Goal: Find specific page/section: Find specific page/section

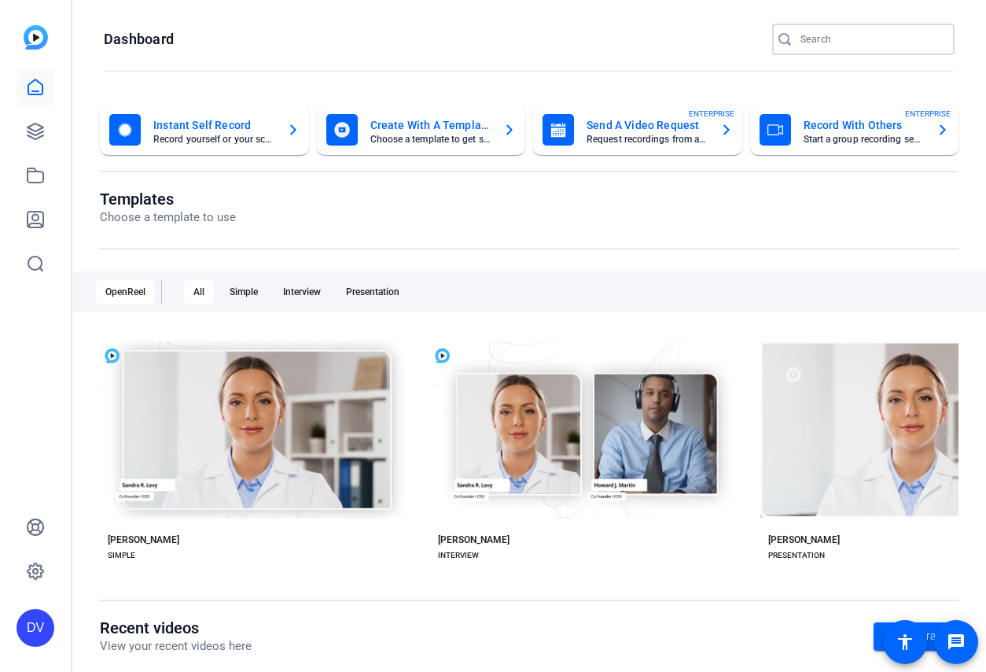
click at [806, 48] on input "Search" at bounding box center [872, 39] width 142 height 19
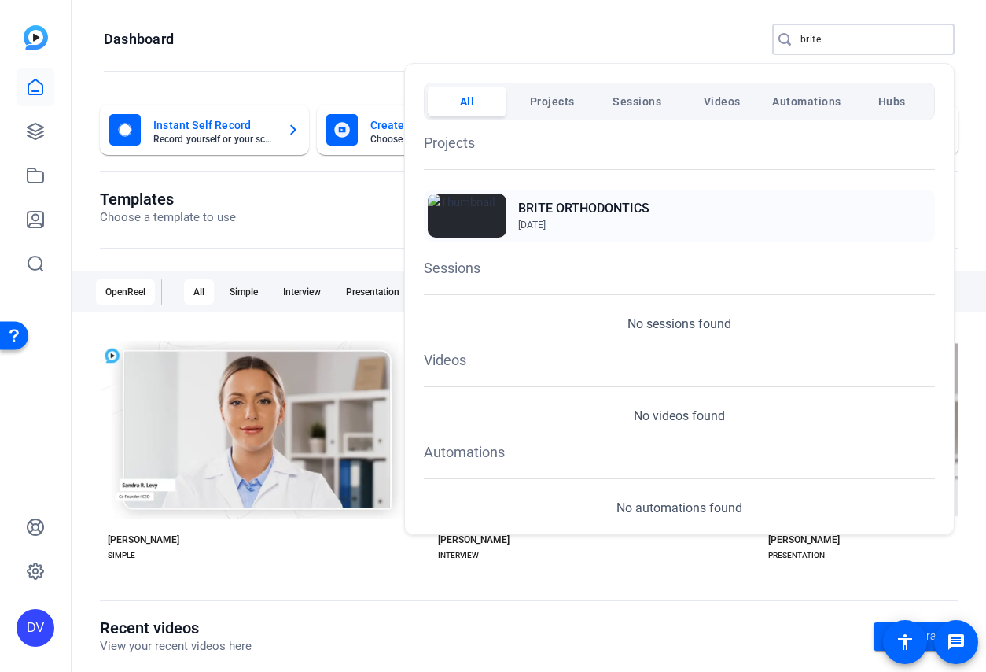
type input "brite"
click at [628, 213] on h2 "BRITE ORTHODONTICS" at bounding box center [583, 208] width 131 height 19
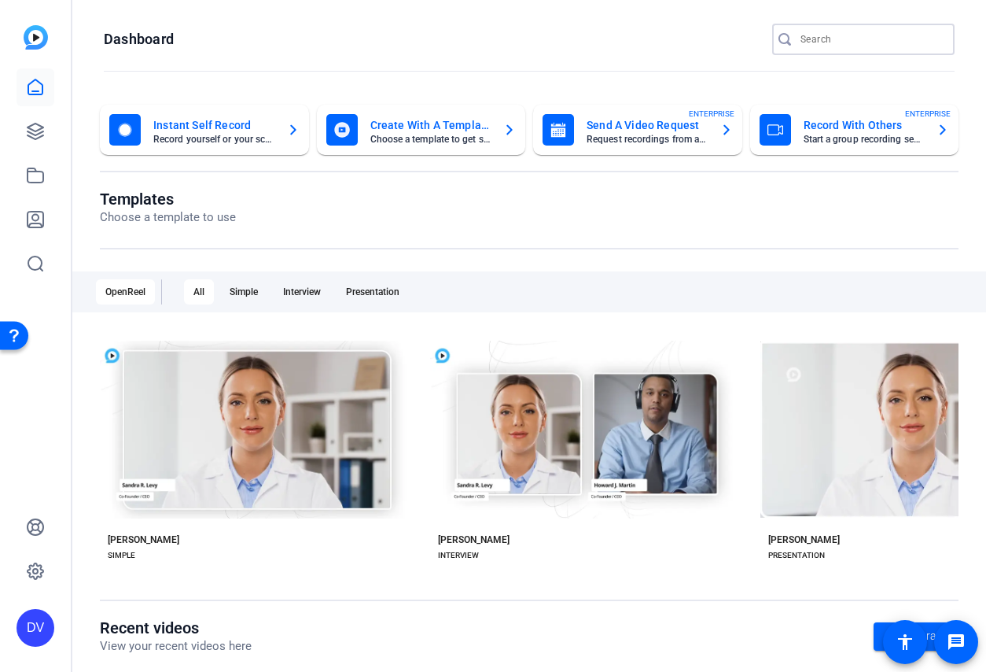
click at [855, 42] on input "Search" at bounding box center [872, 39] width 142 height 19
type input "k"
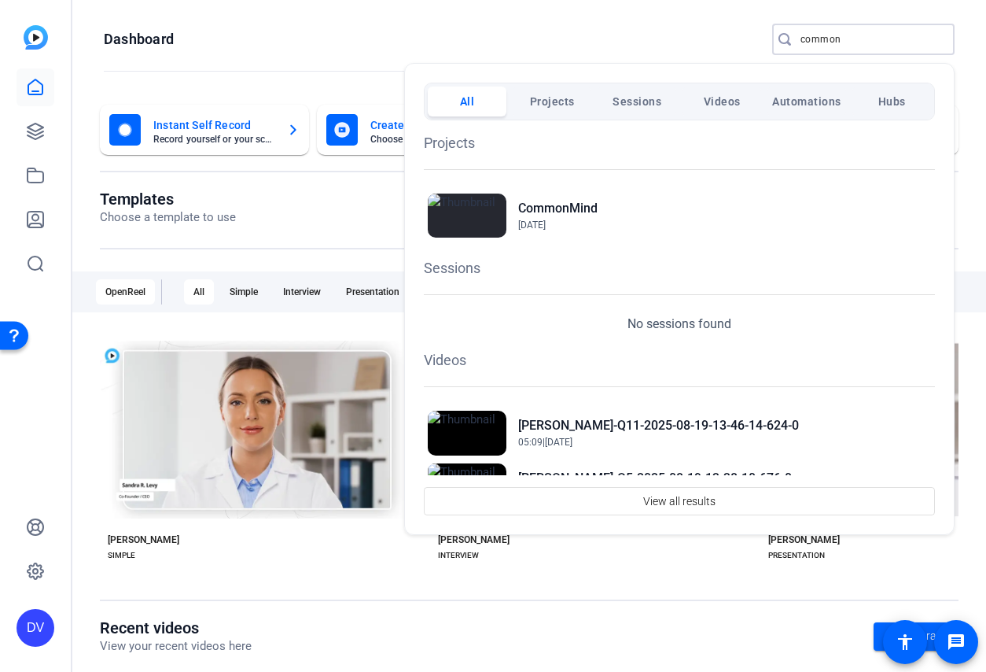
type input "common"
click at [550, 250] on div "Projects CommonMind [DATE] Sessions No sessions found Videos [PERSON_NAME]-Q11-…" at bounding box center [679, 297] width 511 height 355
click at [550, 153] on div "Projects CommonMind [DATE]" at bounding box center [679, 186] width 511 height 109
click at [558, 199] on h2 "CommonMind" at bounding box center [557, 208] width 79 height 19
